Goal: Information Seeking & Learning: Learn about a topic

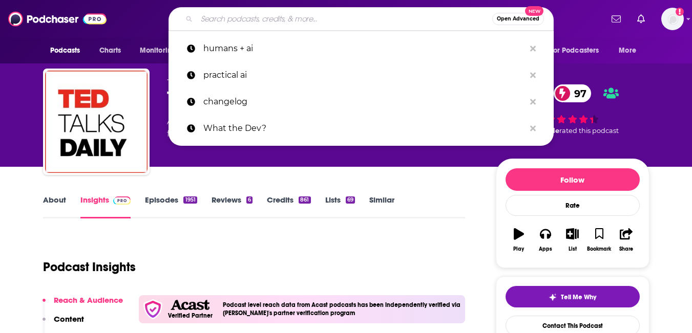
click at [257, 26] on input "Search podcasts, credits, & more..." at bounding box center [345, 19] width 296 height 16
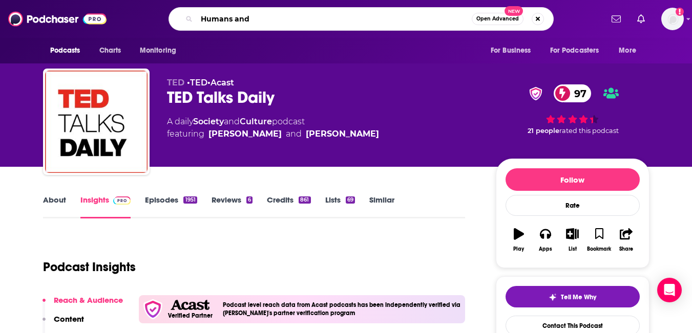
type input "Humans and I"
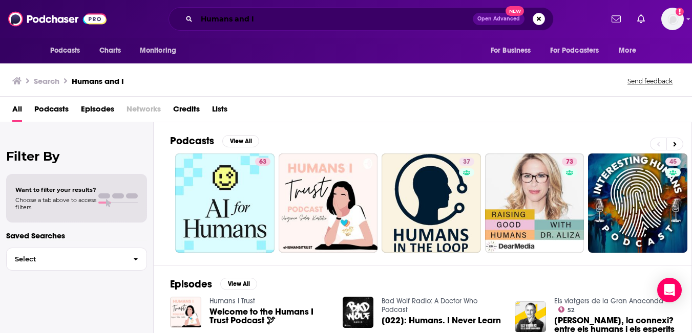
click at [217, 19] on input "Humans and I" at bounding box center [335, 19] width 276 height 16
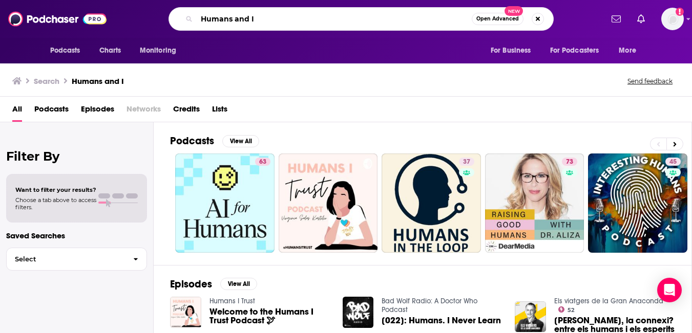
click at [217, 19] on input "Humans and I" at bounding box center [334, 19] width 275 height 16
type input "Humans & I"
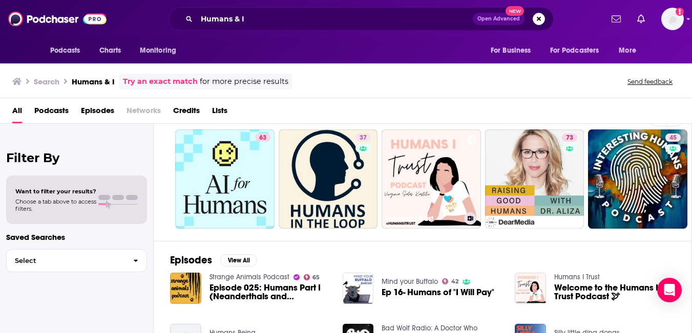
scroll to position [5, 0]
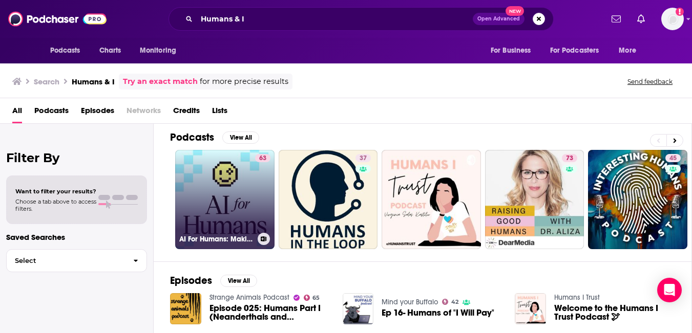
click at [275, 237] on link "63 AI For Humans: Making Artificial Intelligence Fun & Practical" at bounding box center [224, 199] width 99 height 99
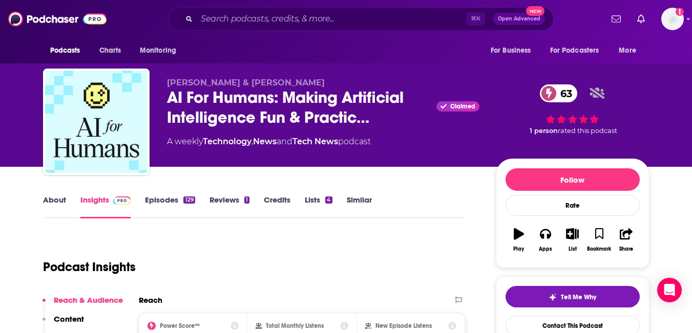
click at [193, 219] on div "About Insights Episodes 129 Reviews 1 Credits Lists 4 Similar" at bounding box center [254, 206] width 423 height 25
click at [192, 219] on link "Episodes 129" at bounding box center [170, 207] width 50 height 24
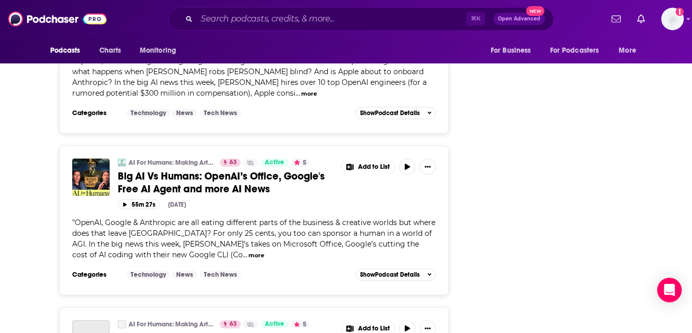
scroll to position [2086, 0]
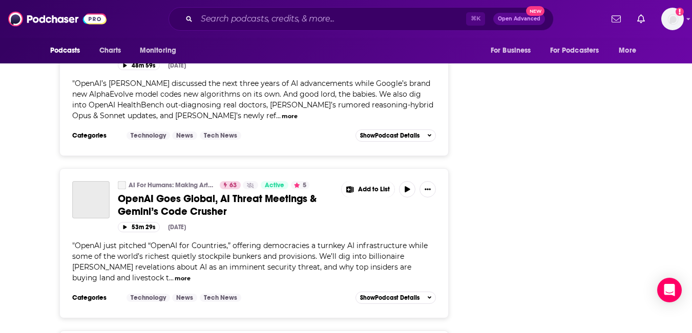
scroll to position [3623, 0]
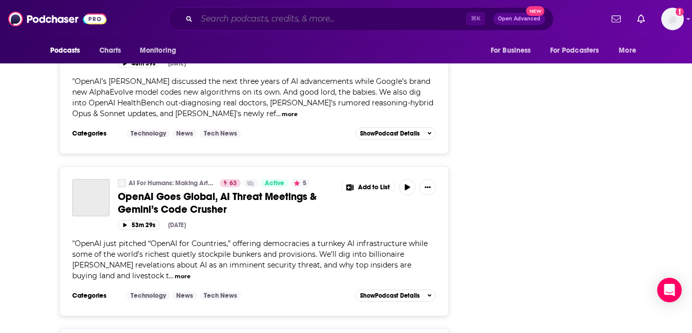
click at [260, 20] on input "Search podcasts, credits, & more..." at bounding box center [331, 19] width 269 height 16
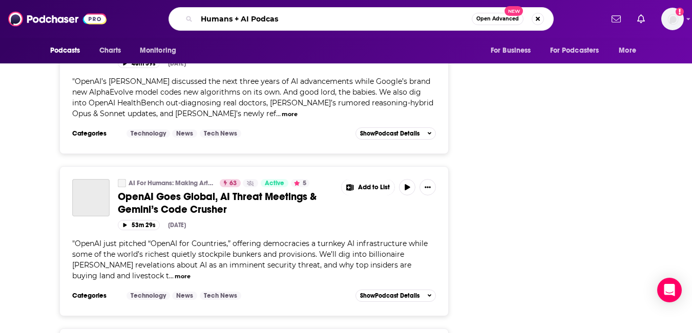
type input "Humans + AI Podcast"
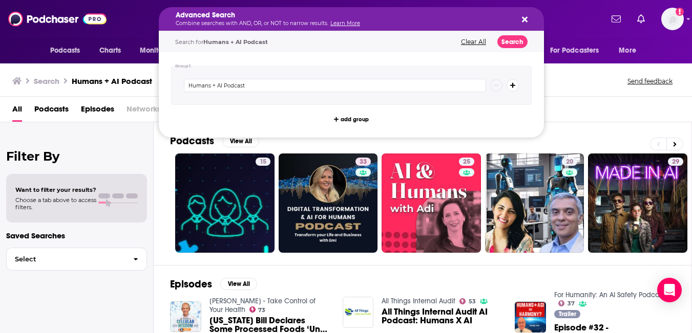
click at [242, 19] on h5 "Advanced Search" at bounding box center [343, 15] width 335 height 7
click at [649, 122] on div "All Podcasts Episodes Networks Credits Lists" at bounding box center [347, 111] width 671 height 21
click at [208, 19] on h5 "Advanced Search" at bounding box center [343, 15] width 335 height 7
click at [154, 177] on div "Filter By Want to filter your results? Choose a tab above to access filters. Sa…" at bounding box center [77, 288] width 154 height 333
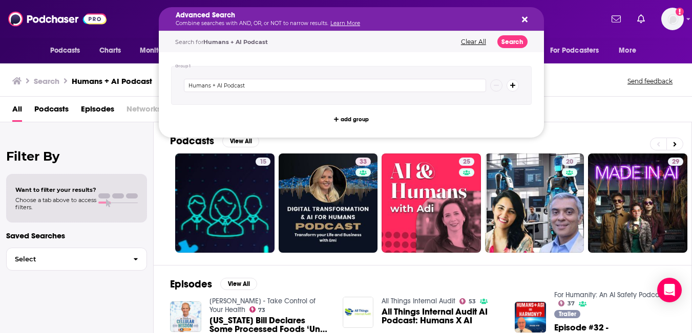
drag, startPoint x: 287, startPoint y: 21, endPoint x: 157, endPoint y: 22, distance: 130.6
click at [489, 43] on button "Clear All" at bounding box center [473, 41] width 31 height 7
click at [528, 23] on icon "Search podcasts, credits, & more..." at bounding box center [525, 19] width 6 height 8
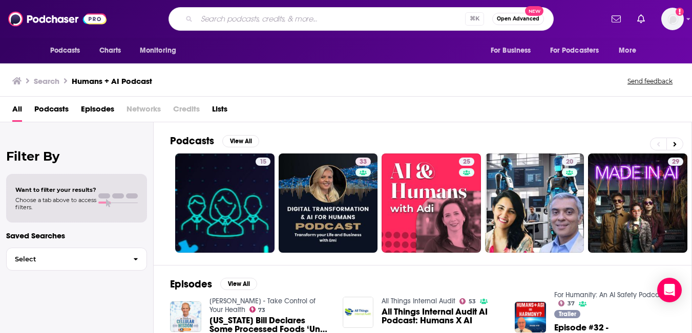
click at [302, 19] on input "Search podcasts, credits, & more..." at bounding box center [331, 19] width 268 height 16
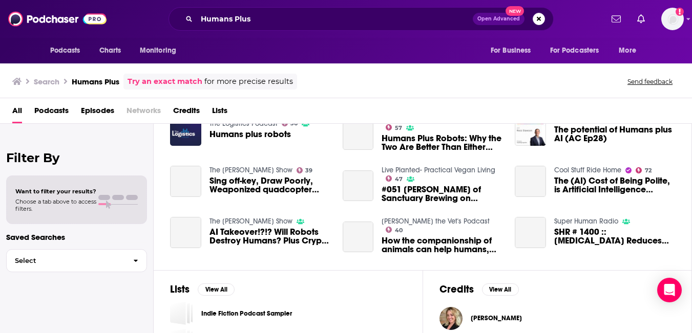
scroll to position [186, 0]
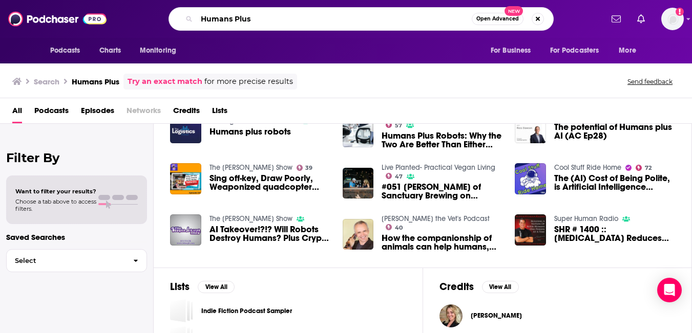
click at [215, 26] on input "Humans Plus" at bounding box center [334, 19] width 275 height 16
click at [197, 21] on input "Humans" at bounding box center [334, 19] width 275 height 16
click at [236, 23] on input "The Humans" at bounding box center [334, 19] width 275 height 16
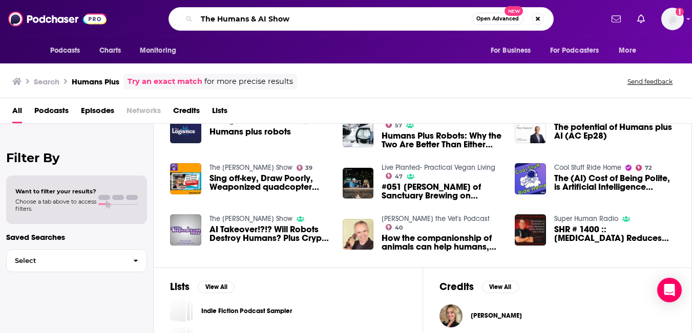
type input "The Humans & AI Show"
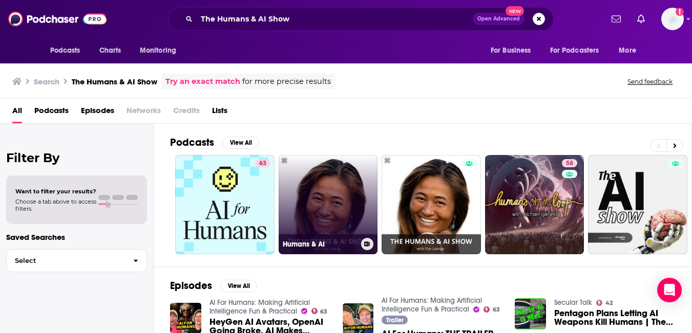
click at [378, 236] on link "Humans & AI" at bounding box center [328, 204] width 99 height 99
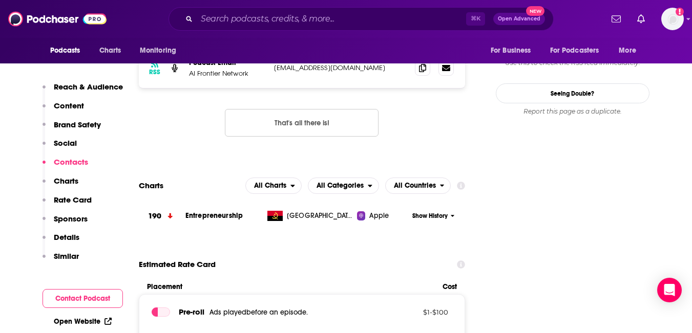
scroll to position [906, 0]
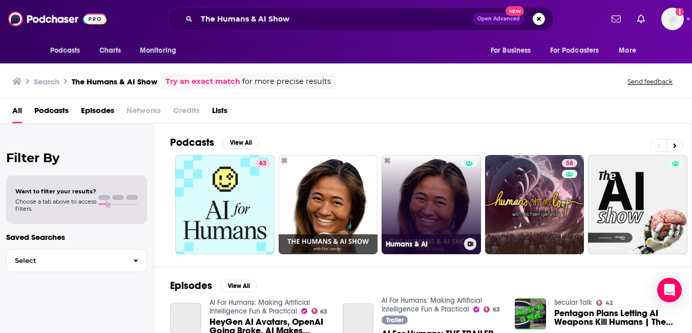
click at [481, 249] on link "Humans & AI" at bounding box center [431, 204] width 99 height 99
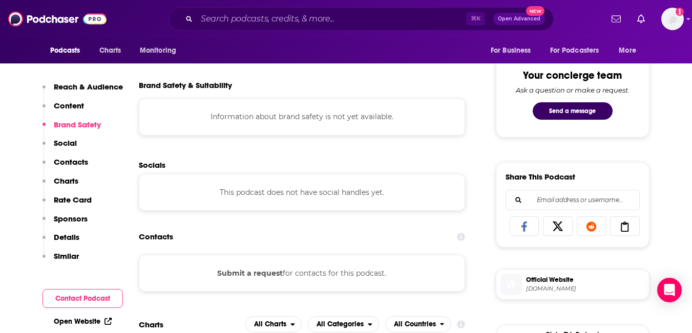
scroll to position [523, 0]
